Goal: Task Accomplishment & Management: Use online tool/utility

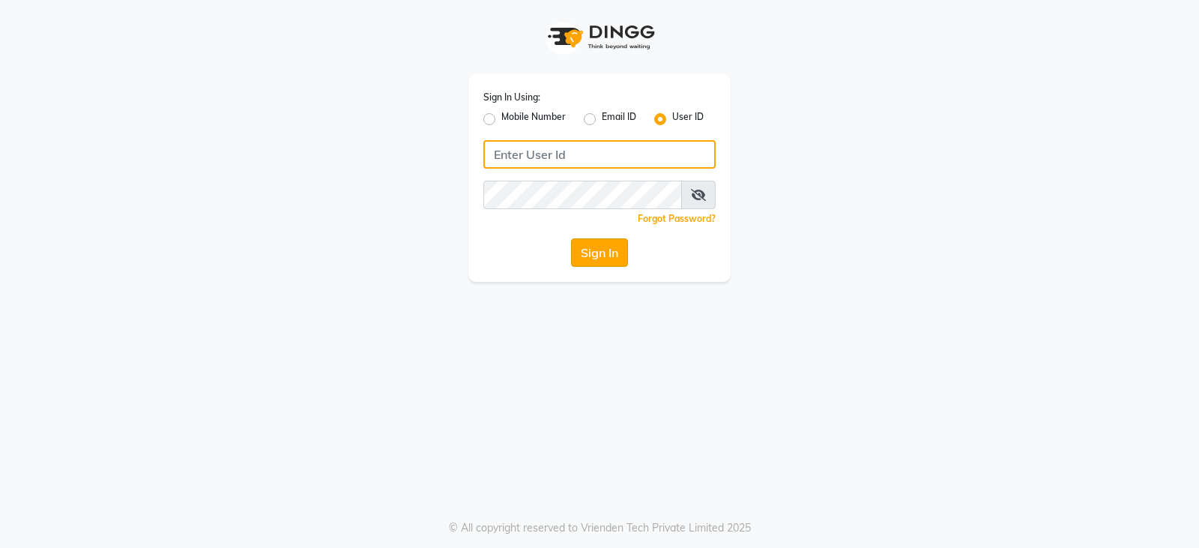
type input "e3902-01"
click at [583, 249] on button "Sign In" at bounding box center [599, 252] width 57 height 28
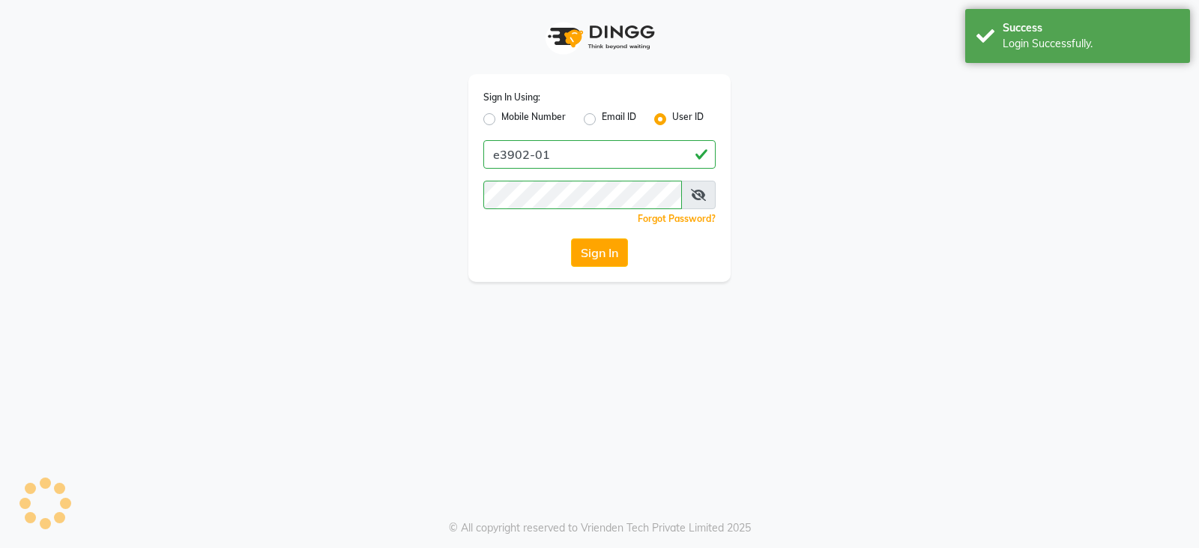
select select "service"
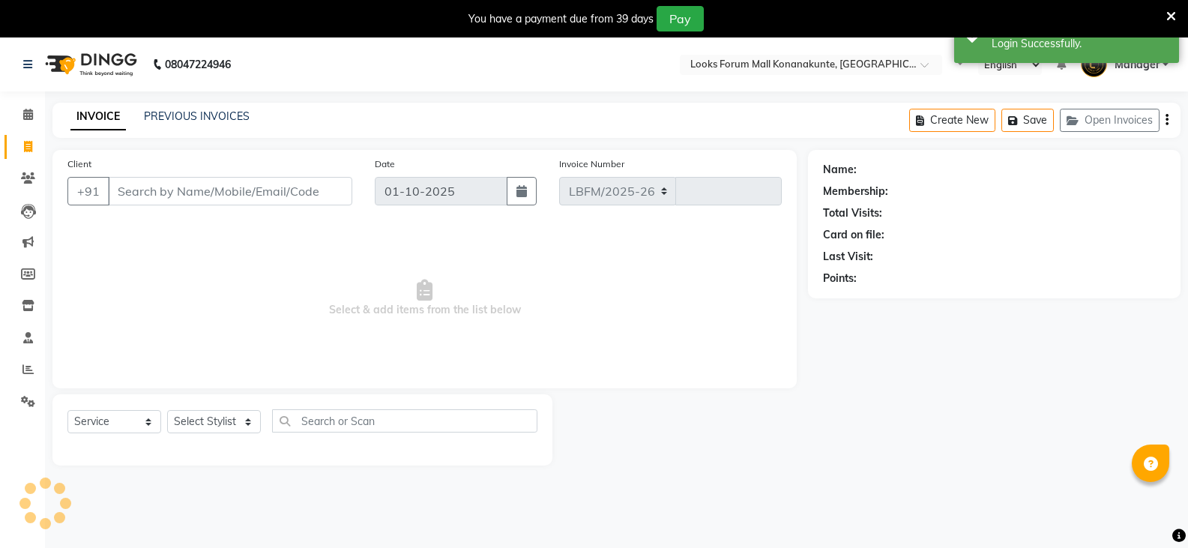
select select "8945"
type input "3644"
click at [36, 117] on span at bounding box center [28, 114] width 26 height 17
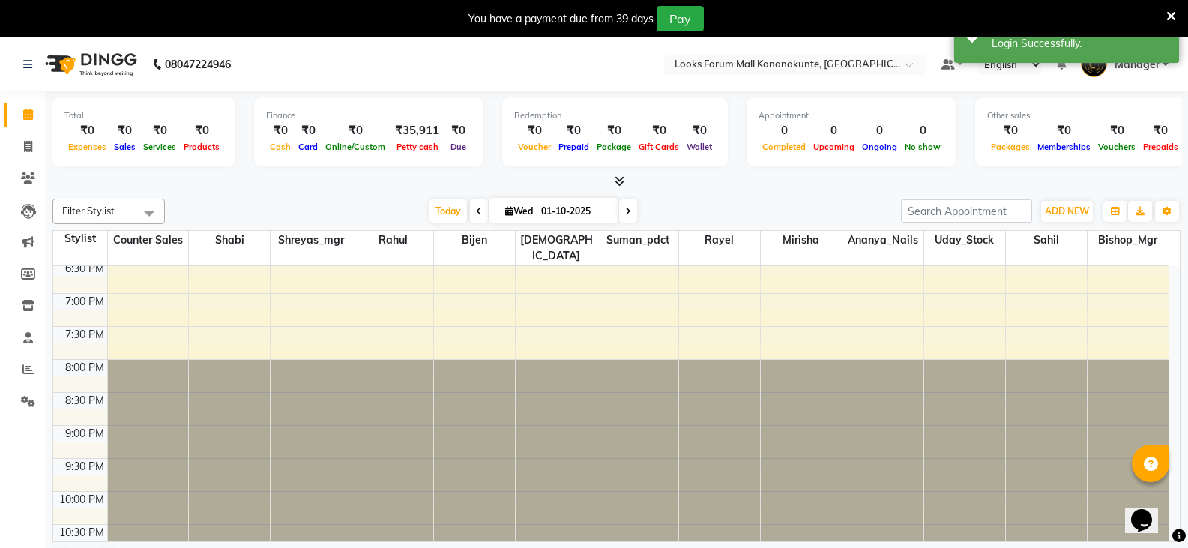
scroll to position [407, 0]
